Goal: Information Seeking & Learning: Learn about a topic

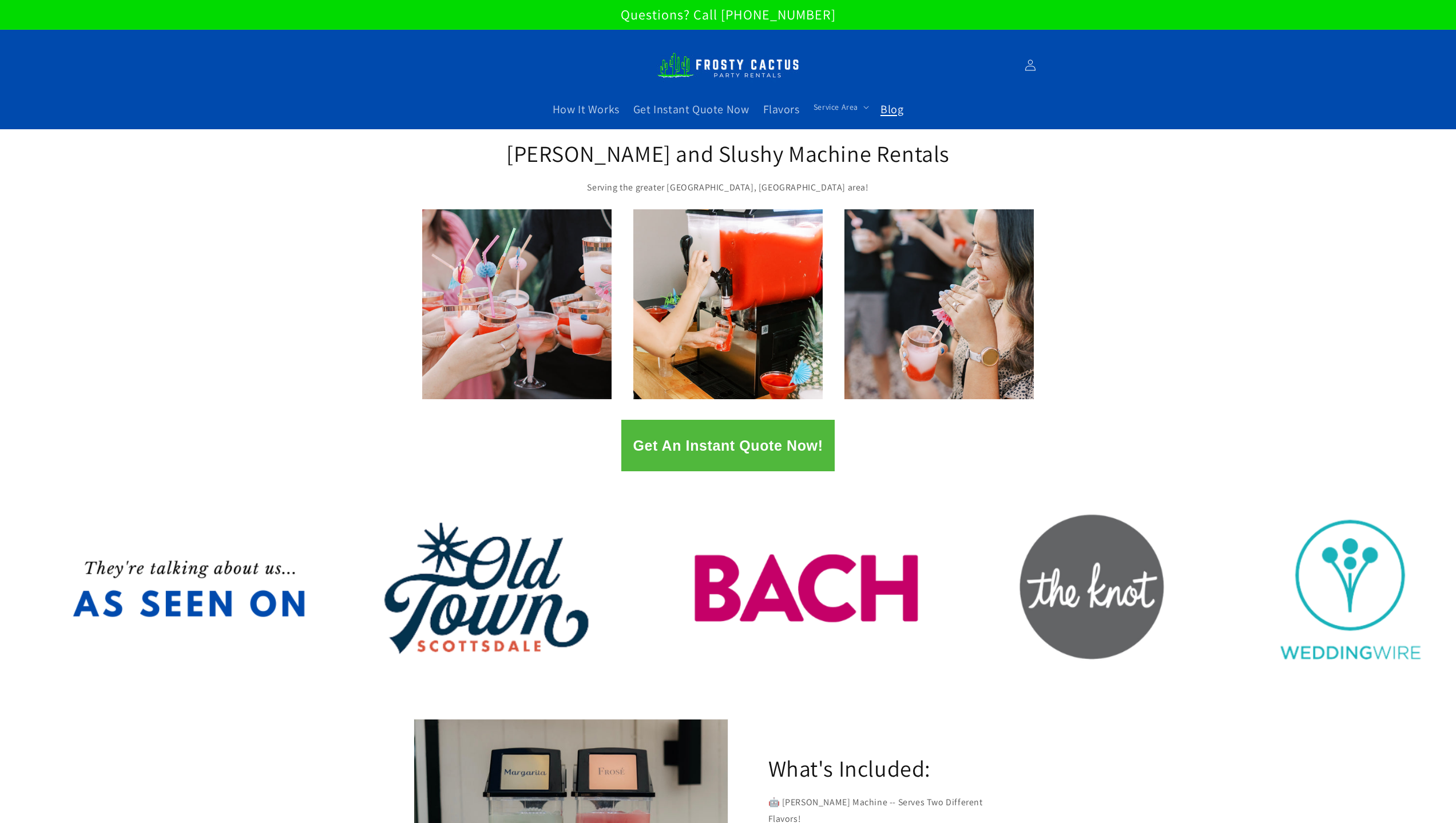
click at [893, 107] on span "Blog" at bounding box center [892, 110] width 23 height 15
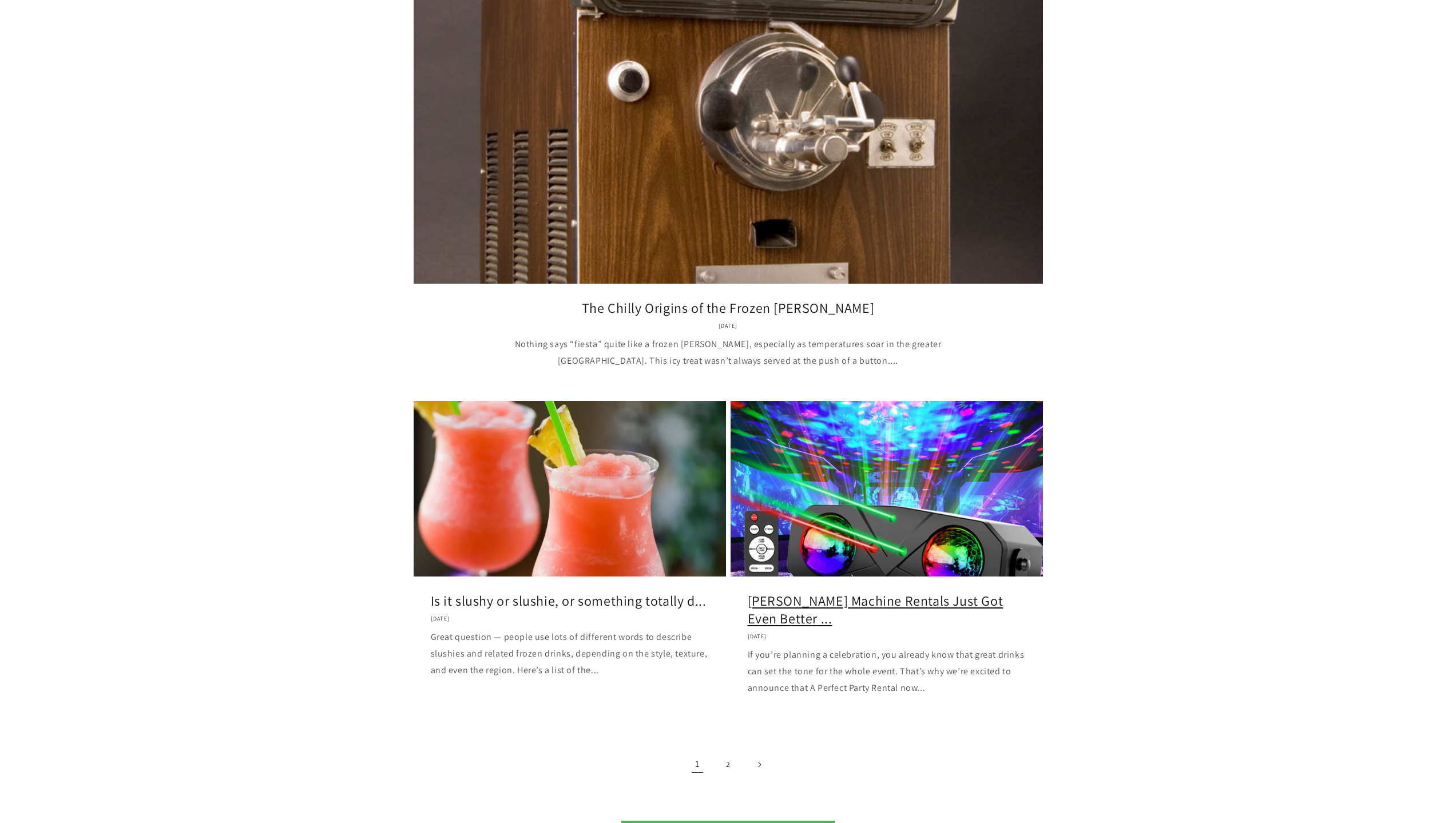
scroll to position [1087, 0]
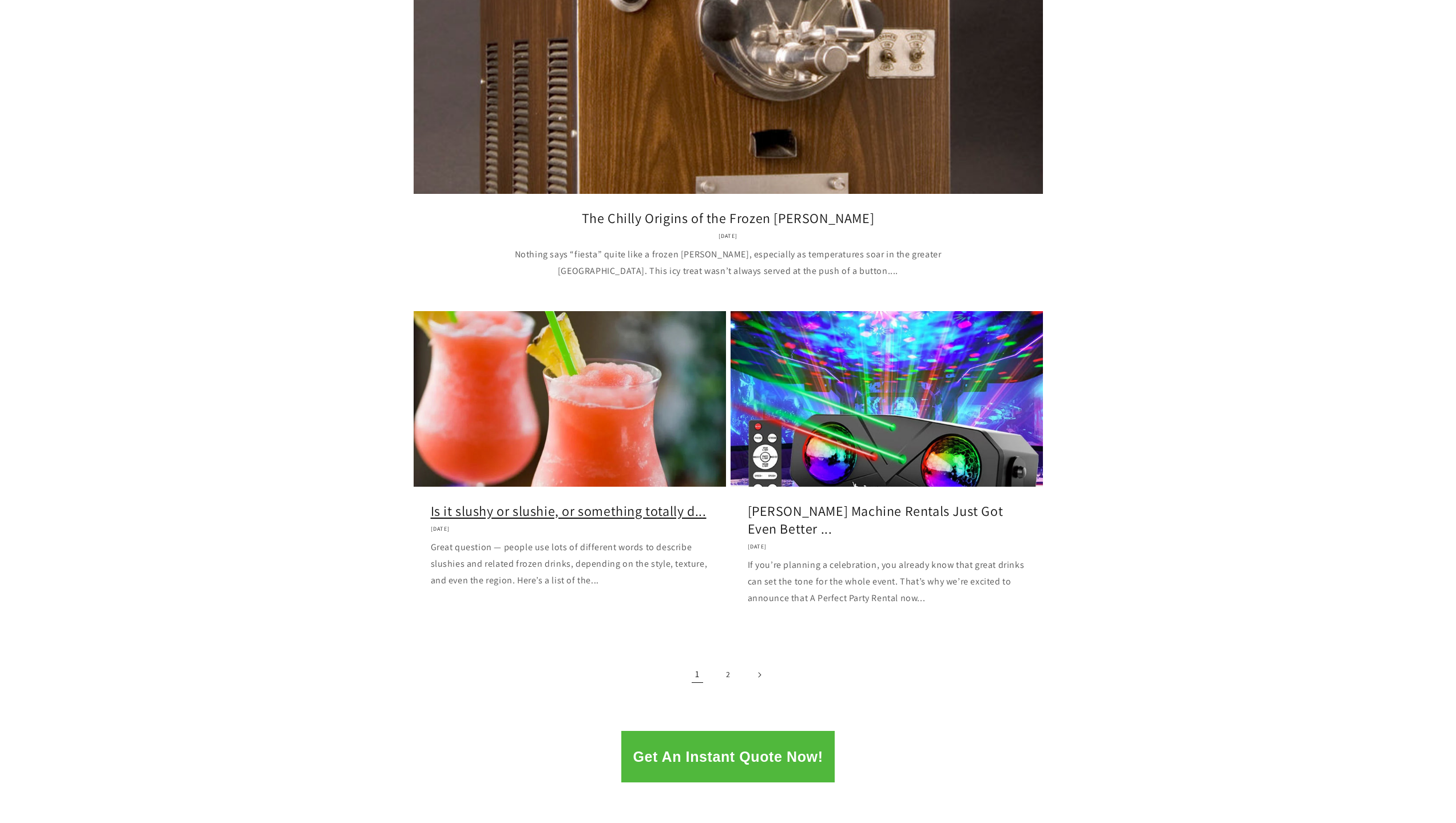
click at [530, 520] on link "Is it slushy or slushie, or something totally d..." at bounding box center [570, 511] width 278 height 18
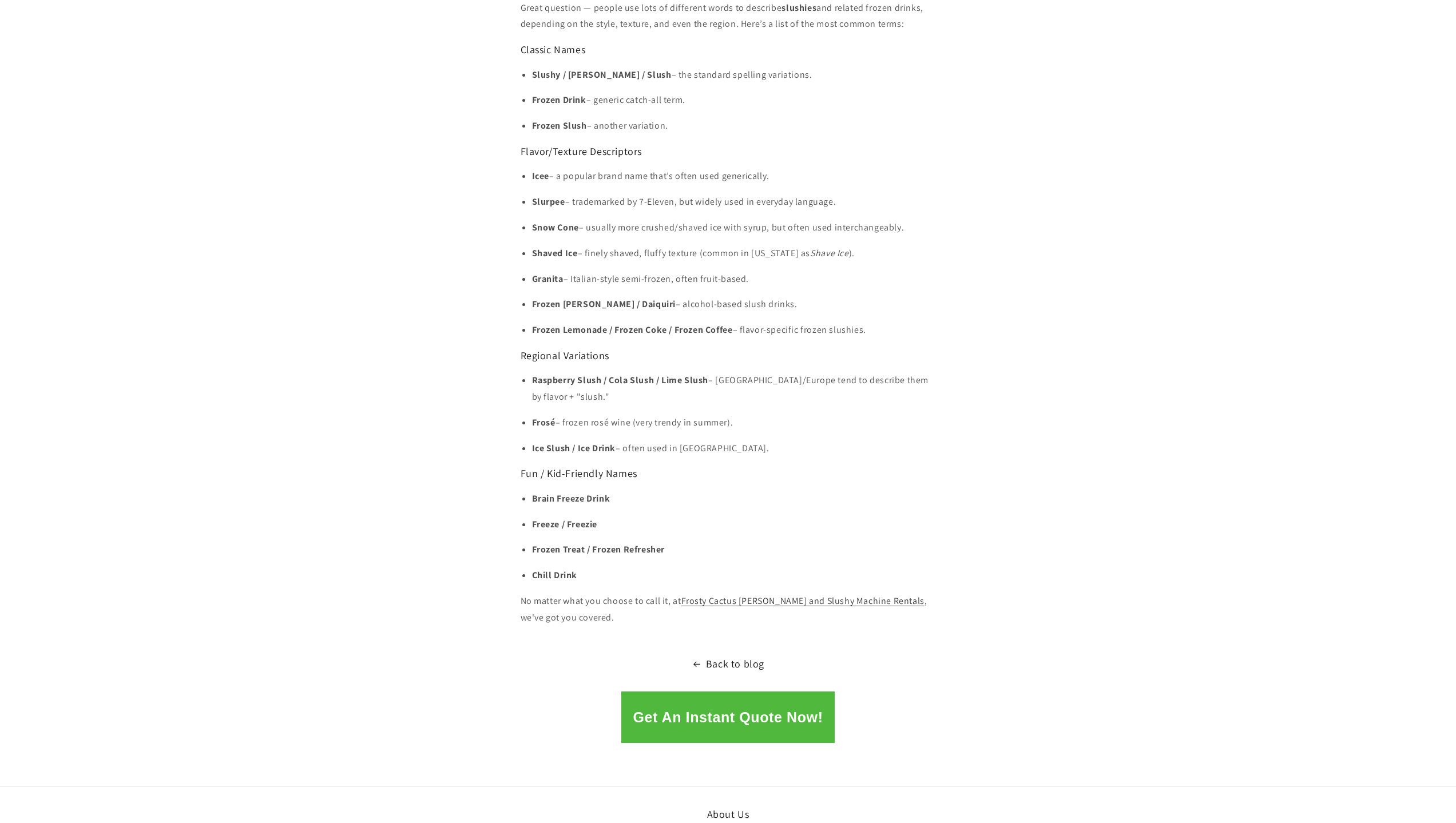
scroll to position [972, 0]
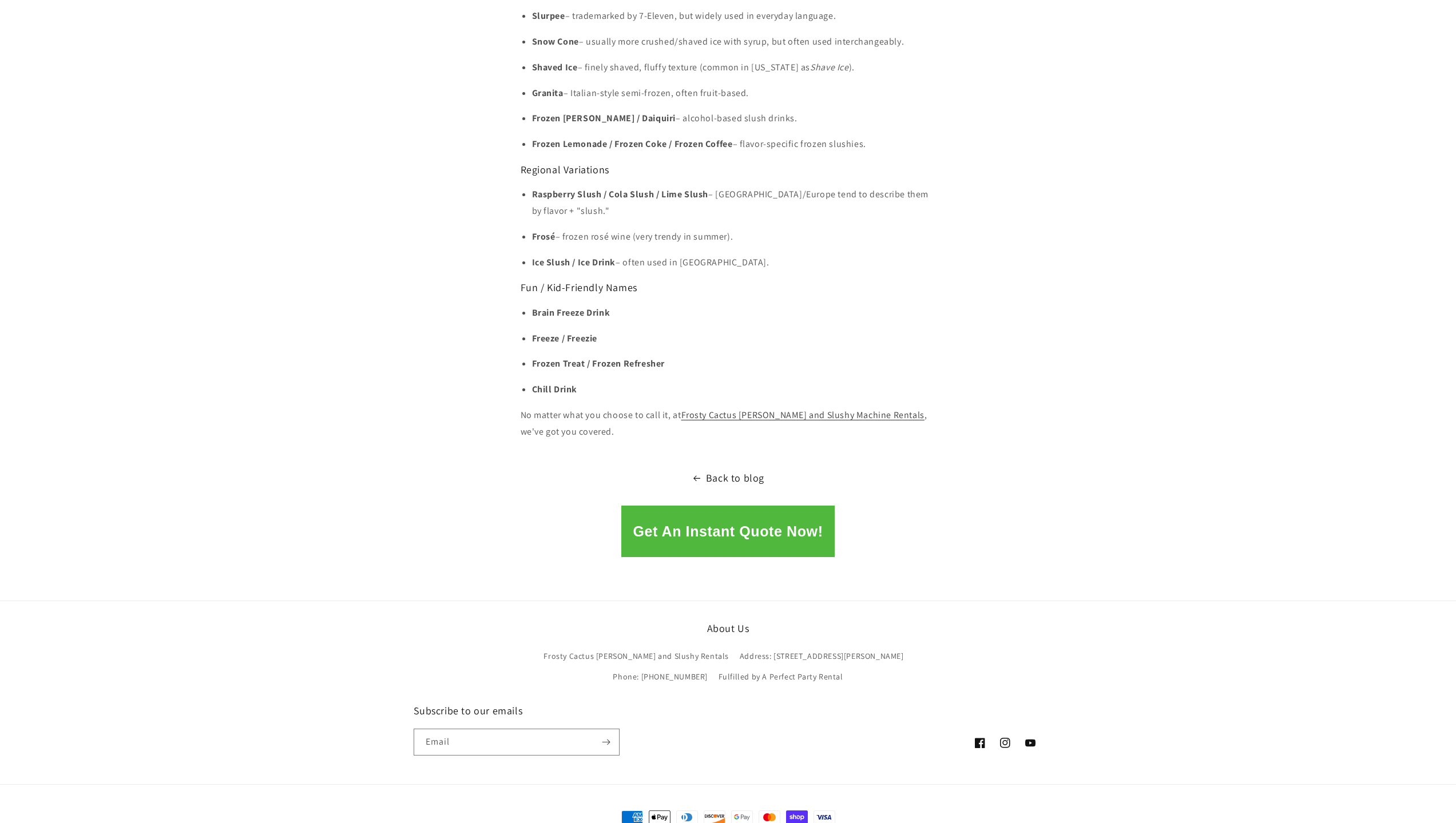
drag, startPoint x: 585, startPoint y: 414, endPoint x: 523, endPoint y: 403, distance: 63.0
click at [523, 407] on p "No matter what you choose to call it, at Frosty Cactus Margarita and Slushy Mac…" at bounding box center [728, 423] width 415 height 34
copy p "No matter what you choose to call it, at Frosty Cactus Margarita and Slushy Mac…"
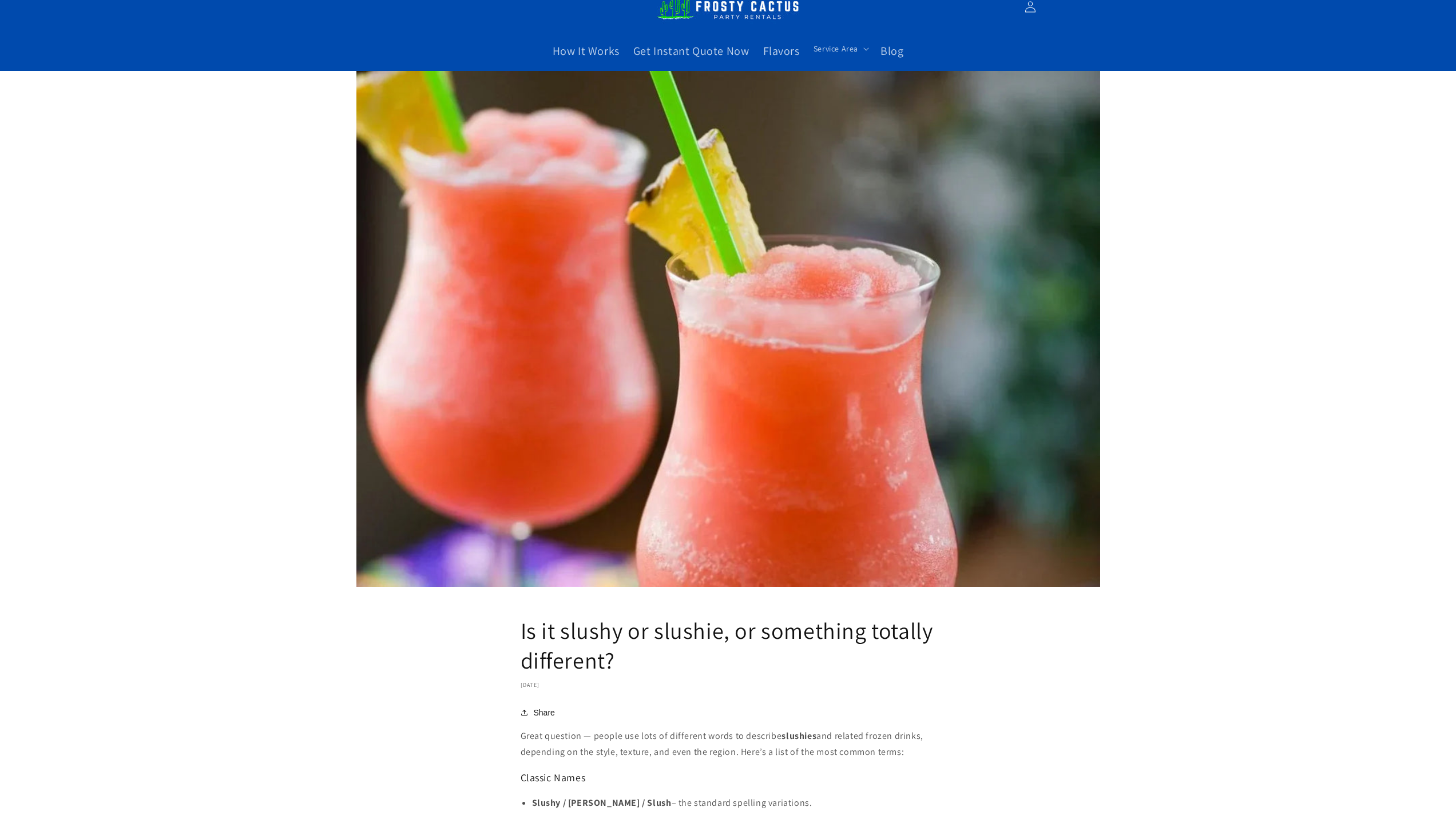
scroll to position [57, 0]
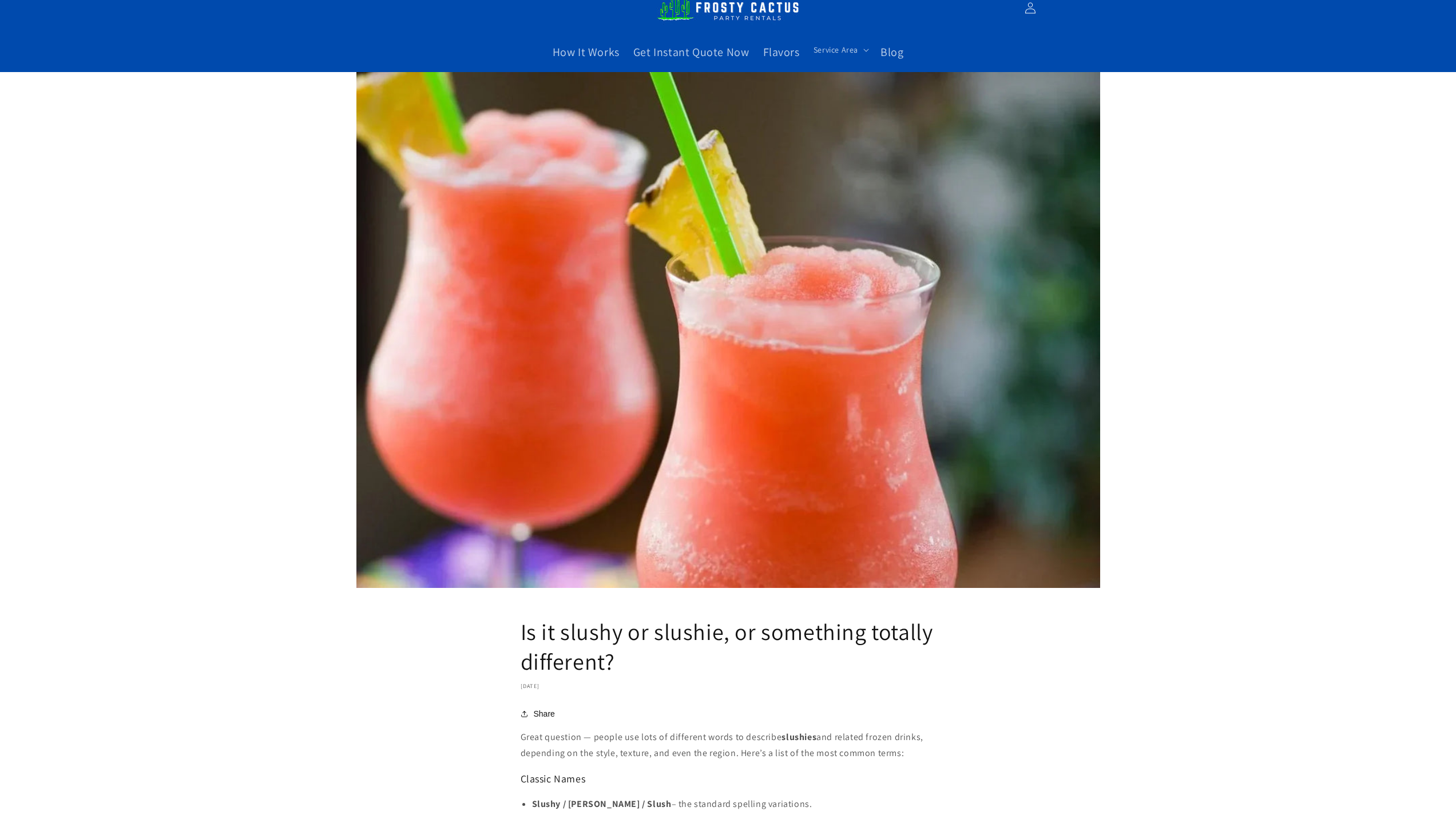
click at [688, 15] on img at bounding box center [728, 8] width 143 height 39
